Goal: Browse casually

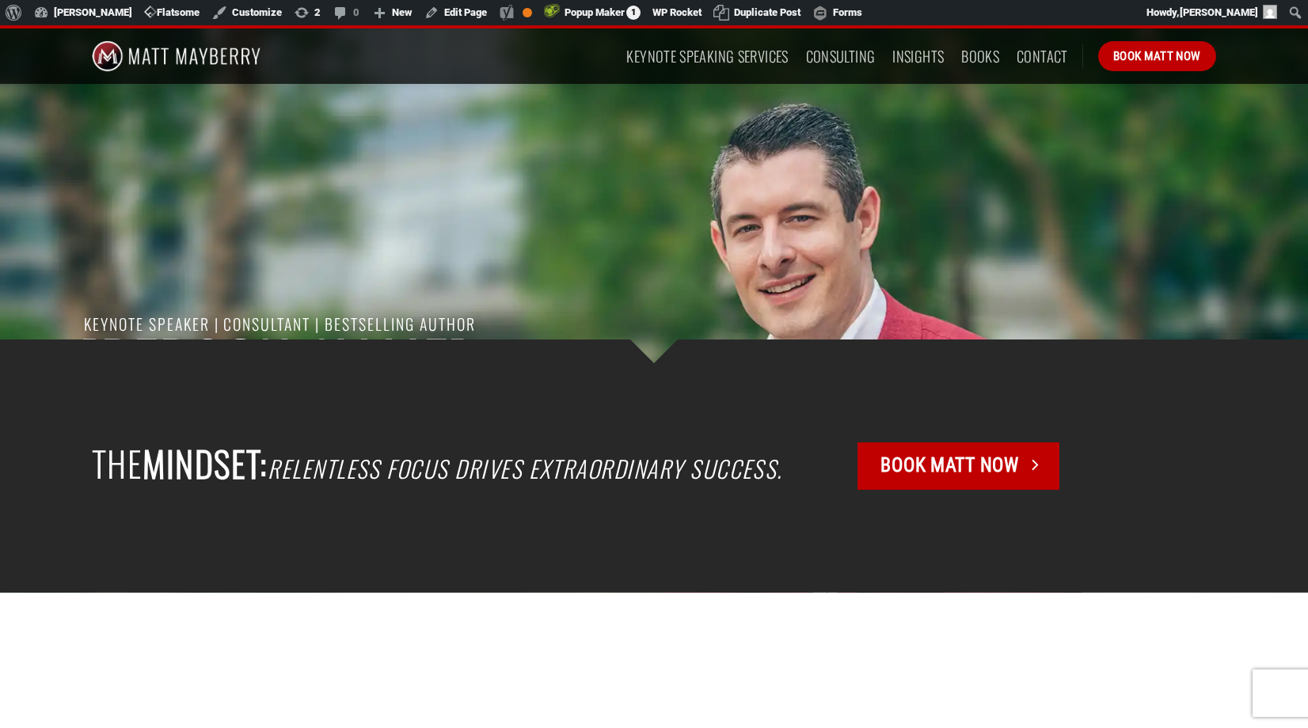
click at [357, 286] on div at bounding box center [654, 340] width 1148 height 681
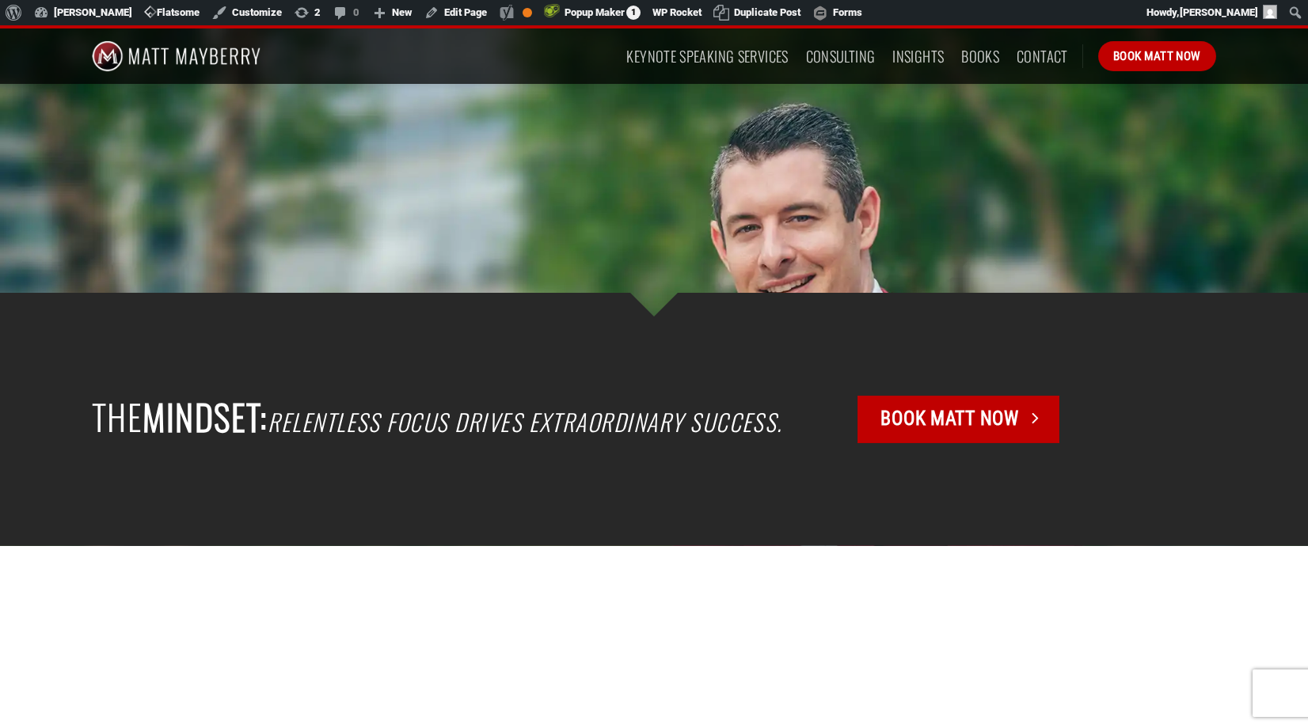
scroll to position [544, 0]
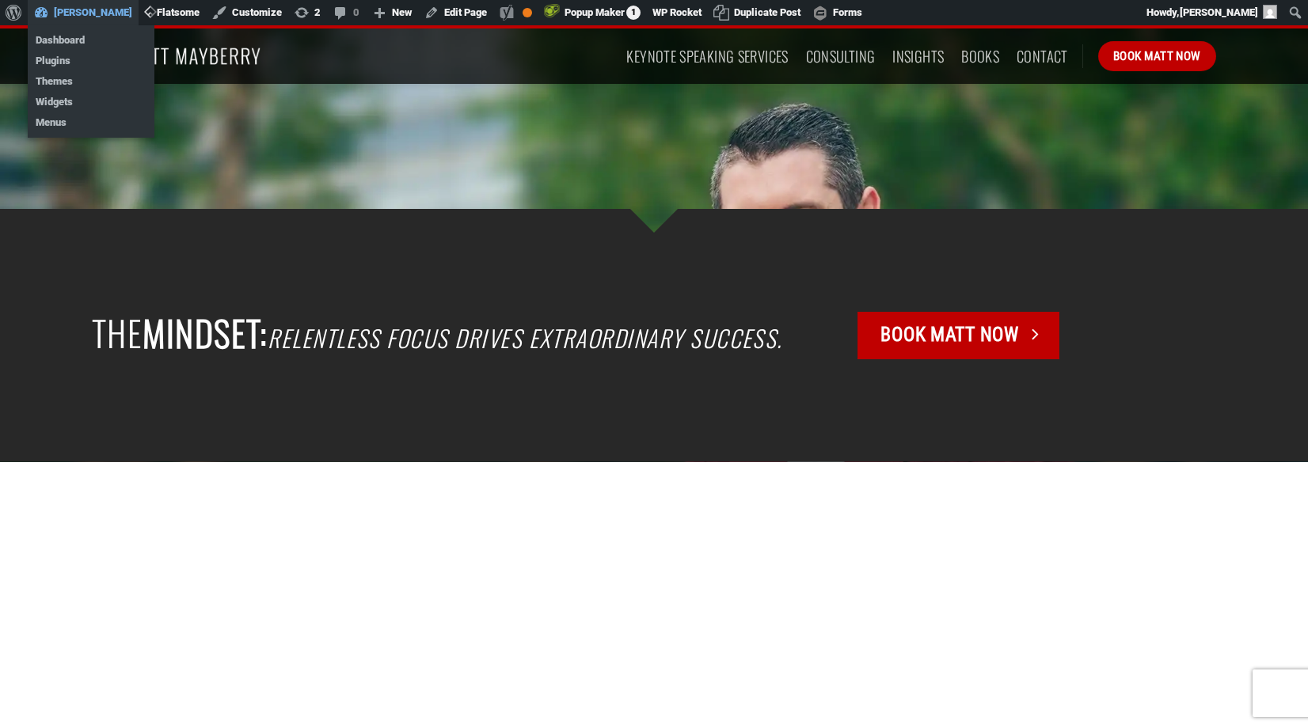
click at [82, 13] on link "[PERSON_NAME]" at bounding box center [83, 12] width 111 height 25
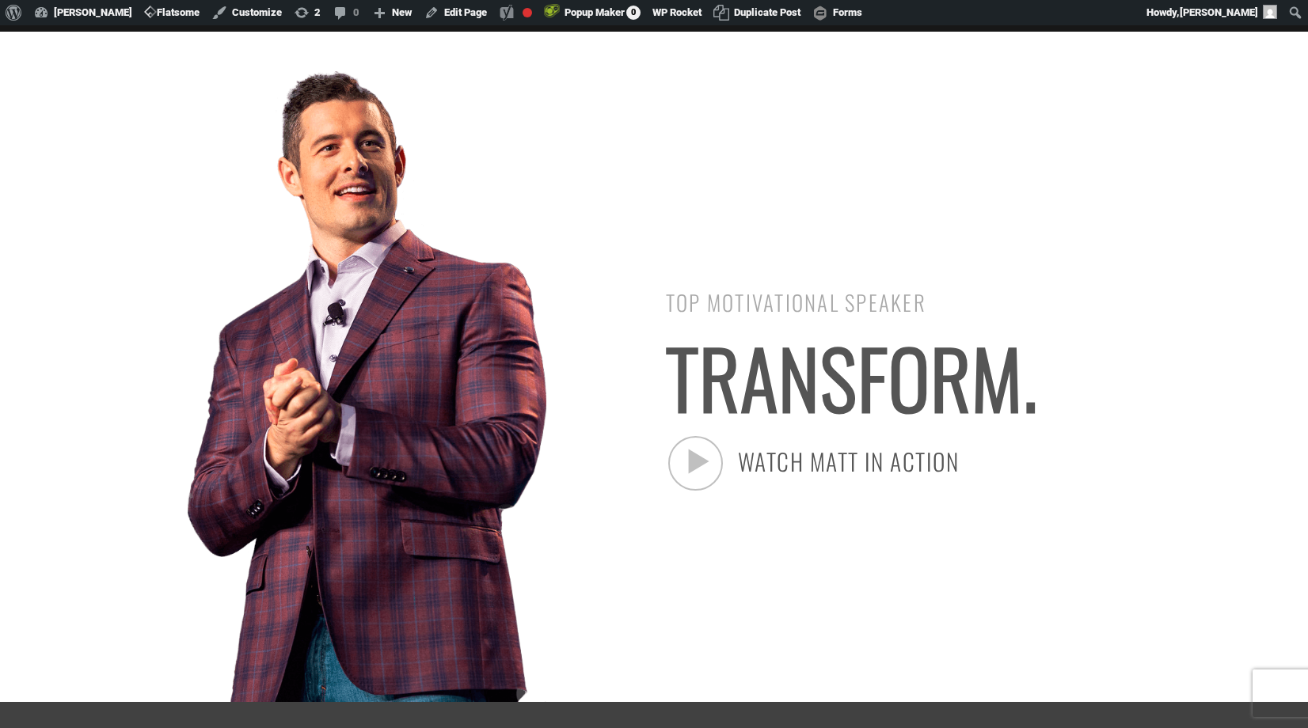
scroll to position [70, 0]
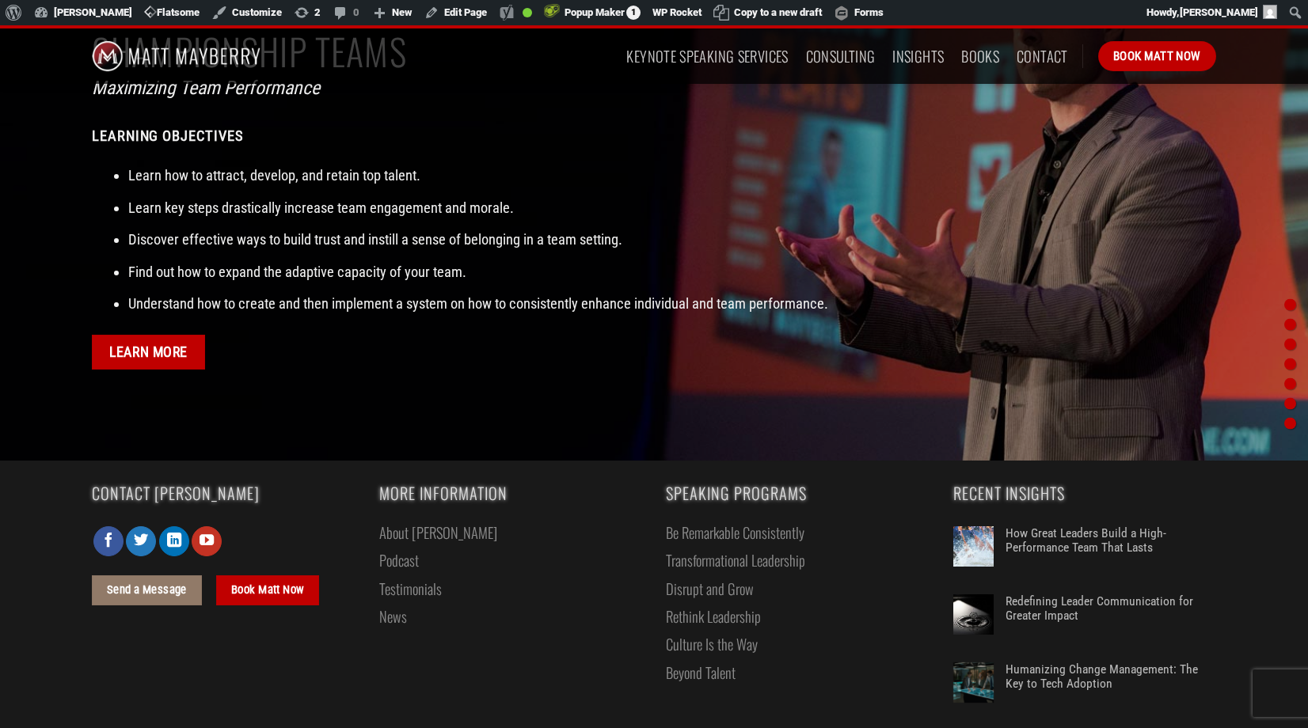
scroll to position [5483, 0]
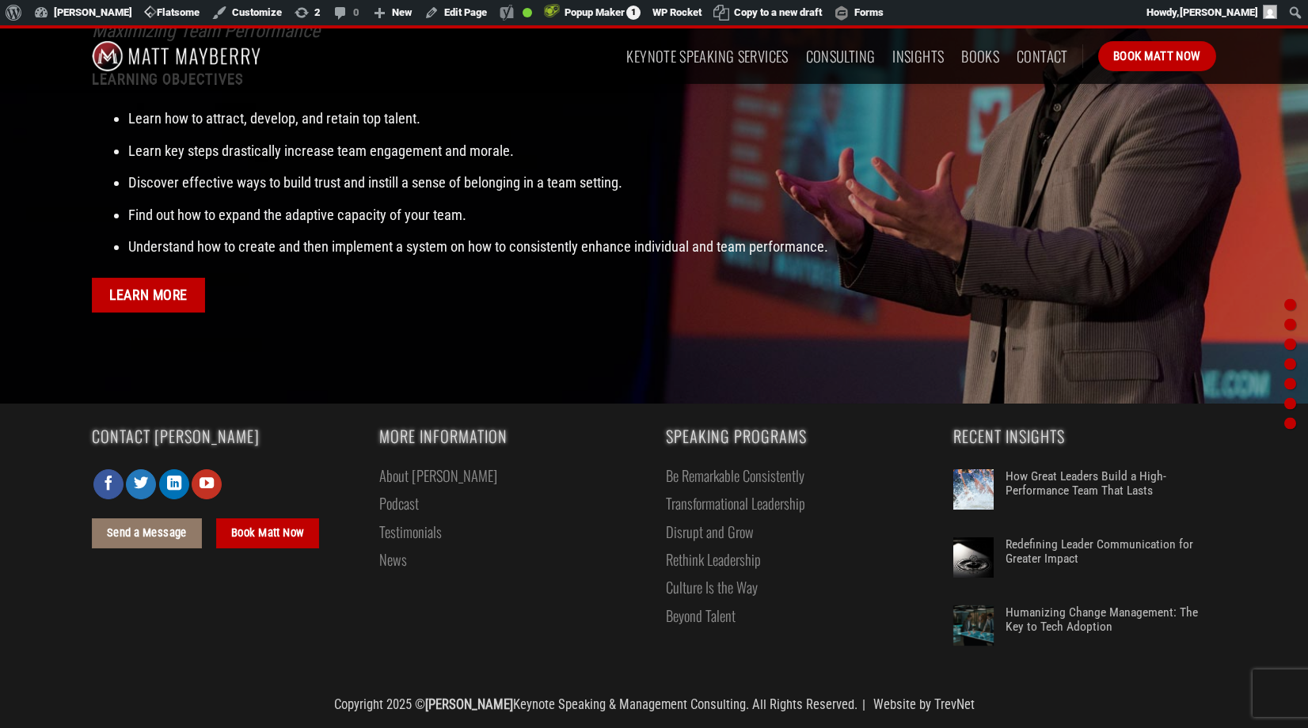
click at [387, 563] on link "News" at bounding box center [393, 559] width 28 height 28
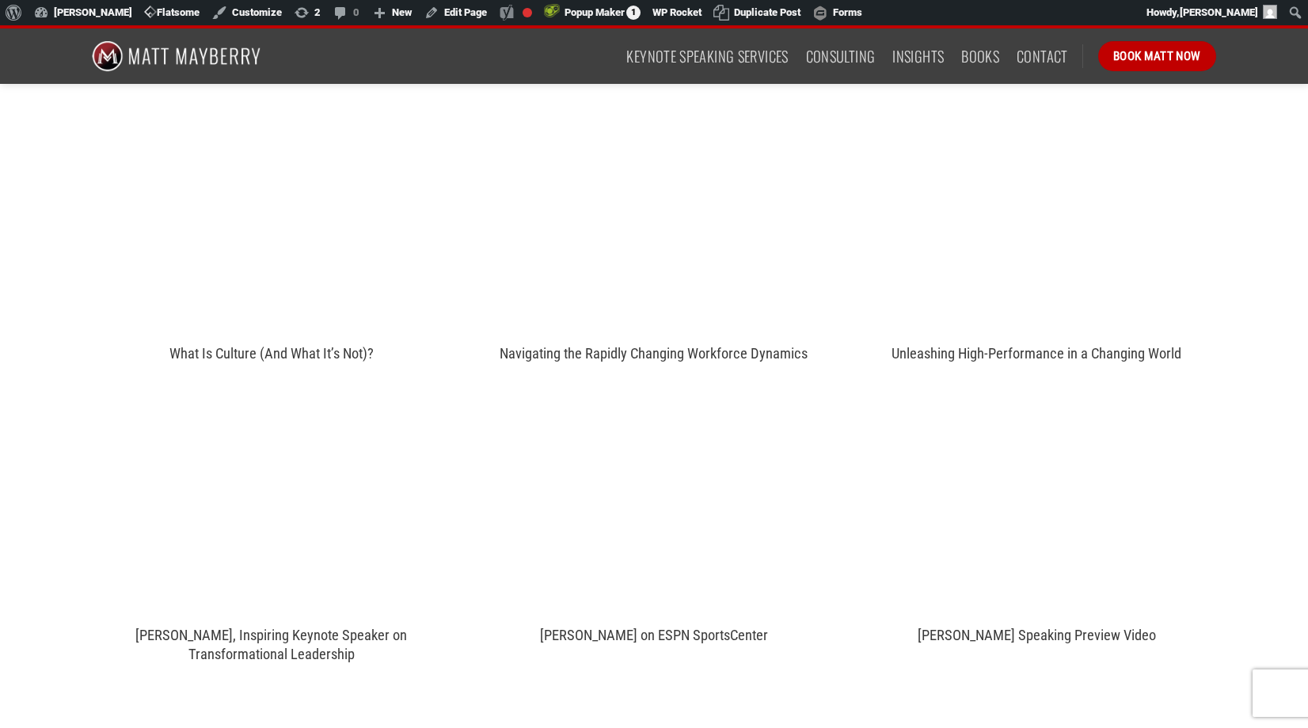
scroll to position [3606, 0]
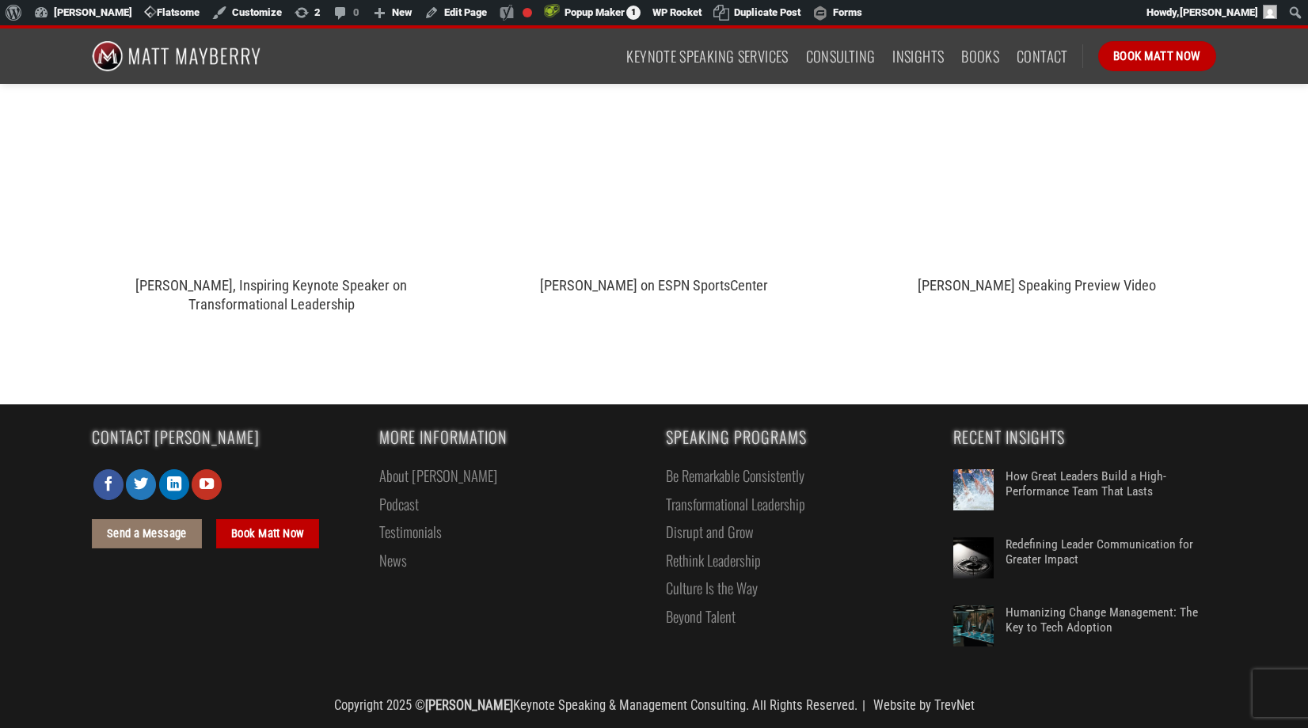
click at [405, 474] on link "About [PERSON_NAME]" at bounding box center [438, 476] width 118 height 28
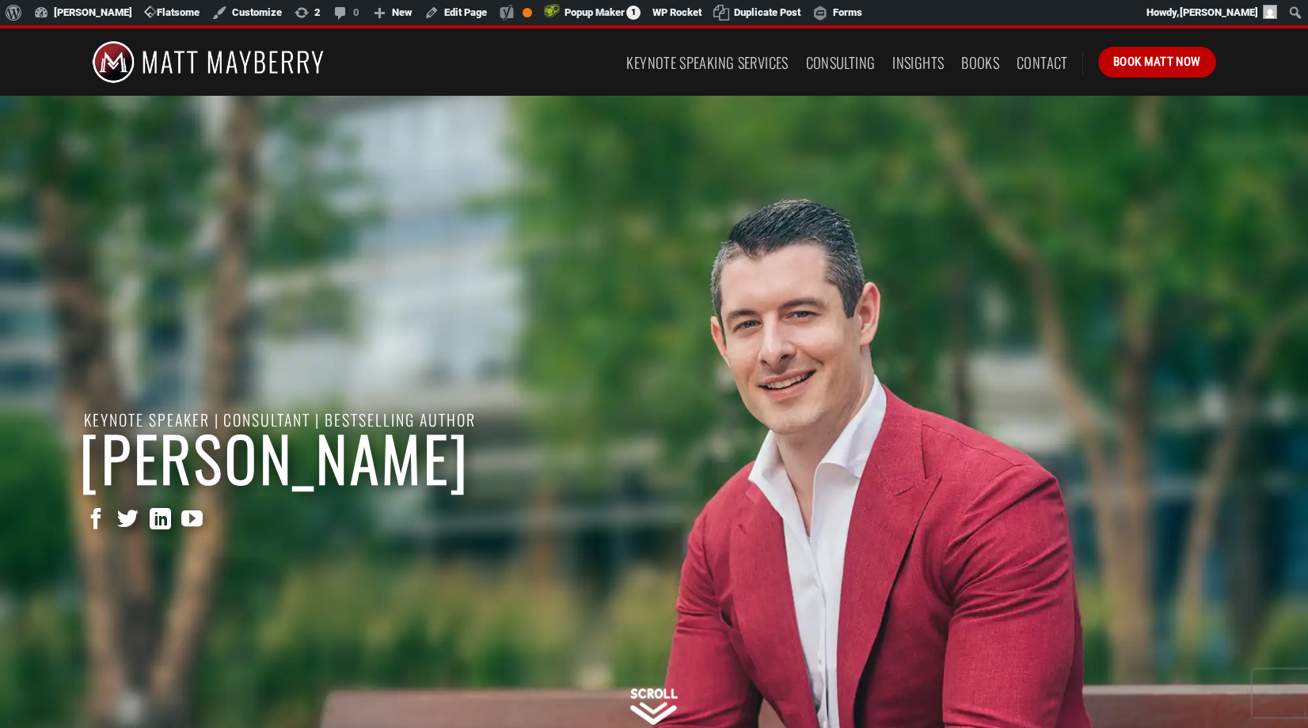
click at [136, 63] on img at bounding box center [208, 62] width 232 height 67
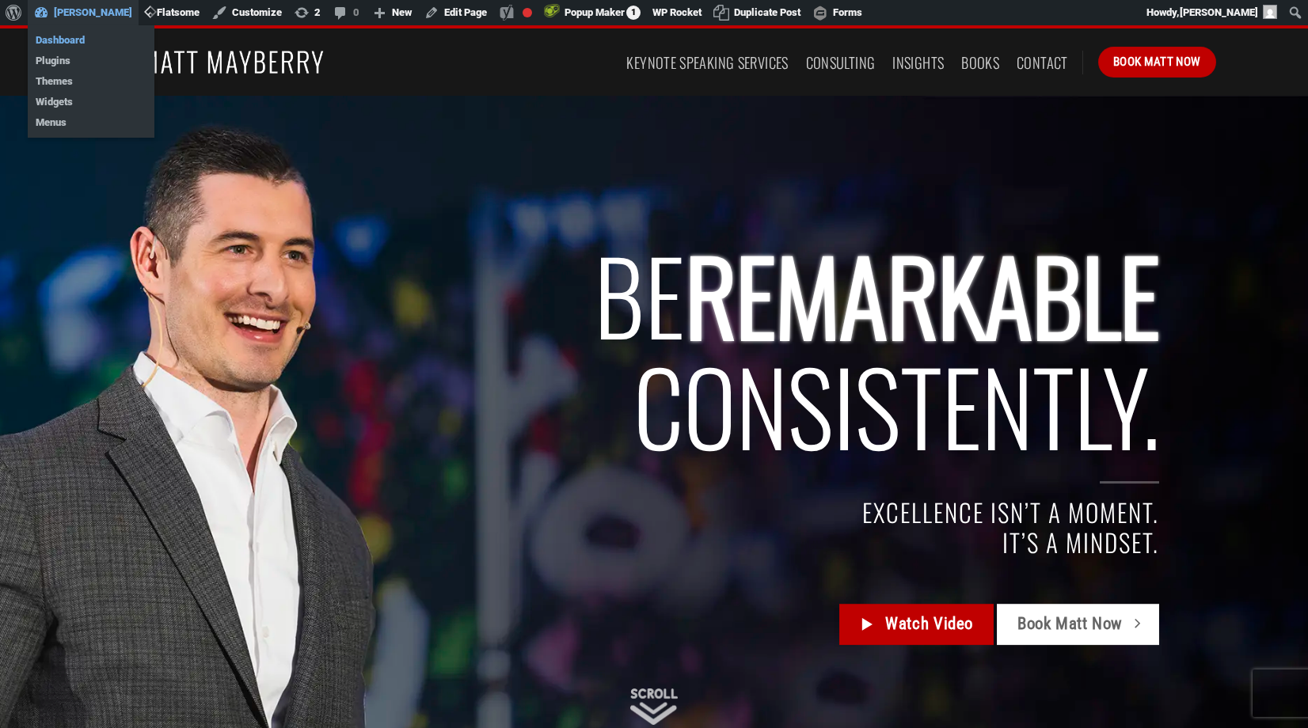
click at [64, 42] on link "Dashboard" at bounding box center [91, 40] width 127 height 21
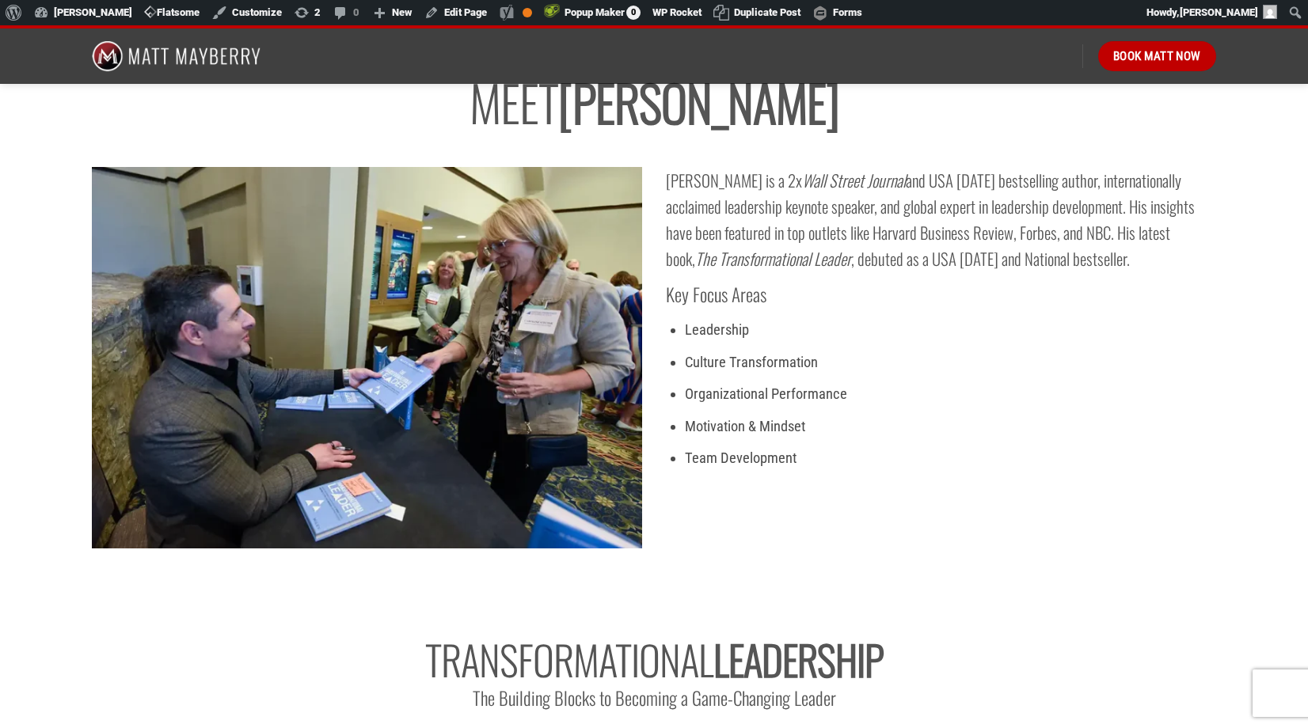
scroll to position [3647, 0]
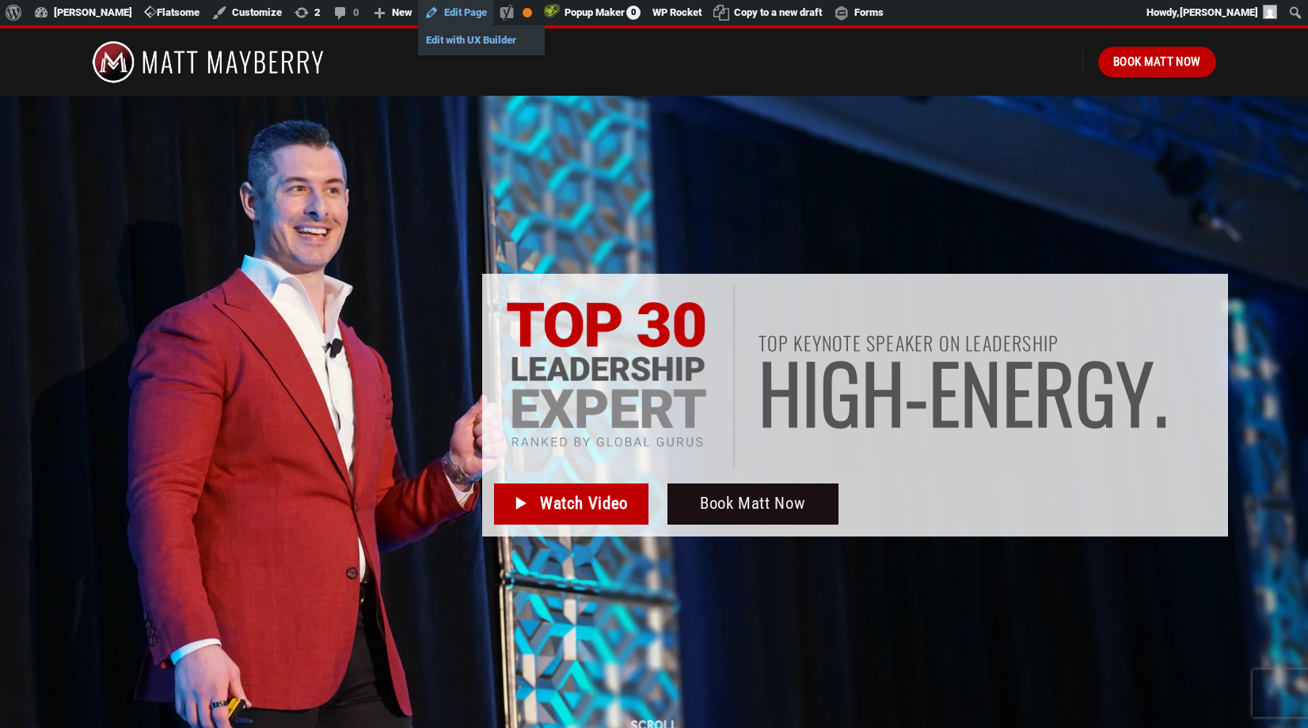
click at [447, 40] on link "Edit with UX Builder" at bounding box center [481, 40] width 127 height 21
